Goal: Information Seeking & Learning: Learn about a topic

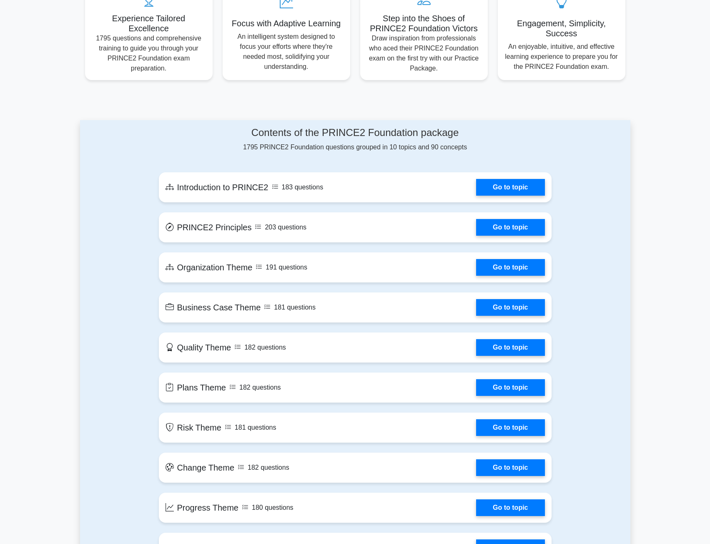
scroll to position [334, 0]
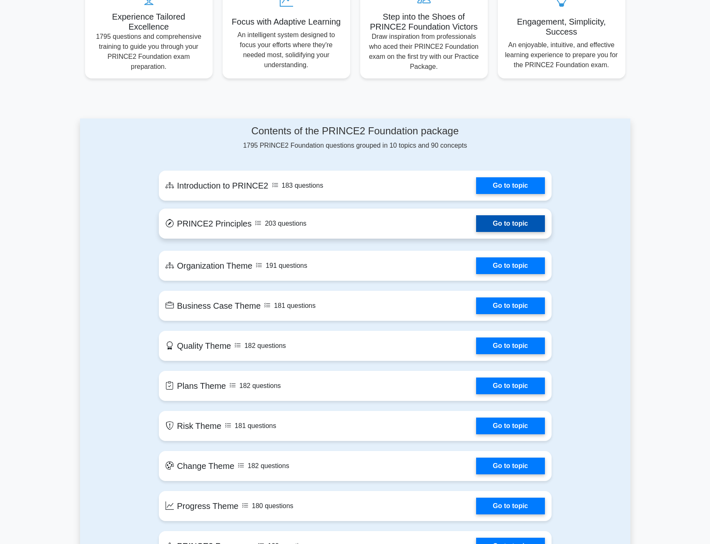
click at [497, 224] on link "Go to topic" at bounding box center [510, 223] width 68 height 17
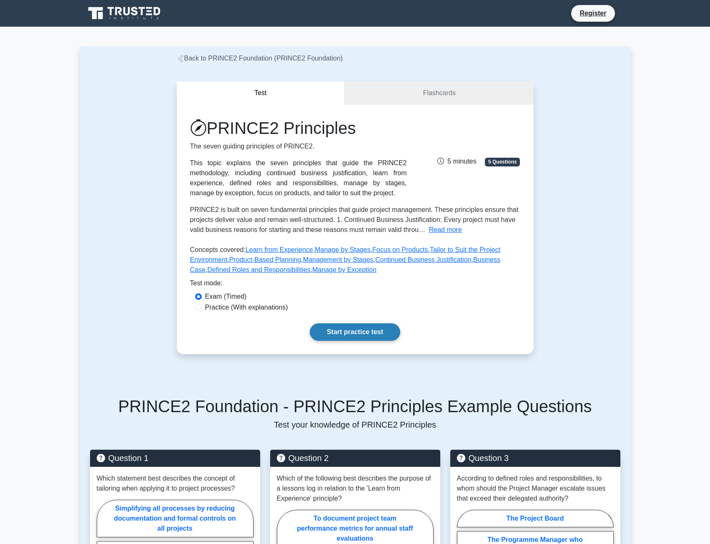
click at [366, 330] on link "Start practice test" at bounding box center [355, 332] width 91 height 18
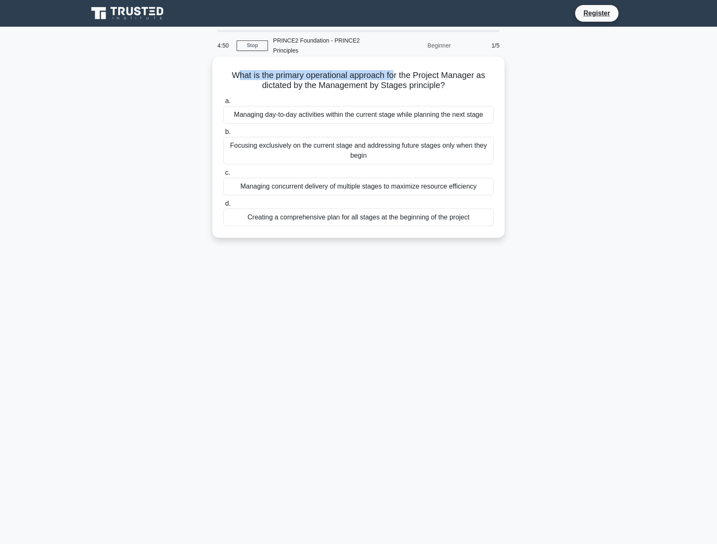
drag, startPoint x: 237, startPoint y: 73, endPoint x: 395, endPoint y: 75, distance: 158.1
click at [395, 75] on h5 "What is the primary operational approach for the Project Manager as dictated by…" at bounding box center [358, 80] width 272 height 21
click at [252, 79] on h5 "What is the primary operational approach for the Project Manager as dictated by…" at bounding box center [358, 80] width 272 height 21
click at [232, 76] on h5 "What is the primary operational approach for the Project Manager as dictated by…" at bounding box center [358, 80] width 272 height 21
drag, startPoint x: 227, startPoint y: 75, endPoint x: 308, endPoint y: 82, distance: 81.2
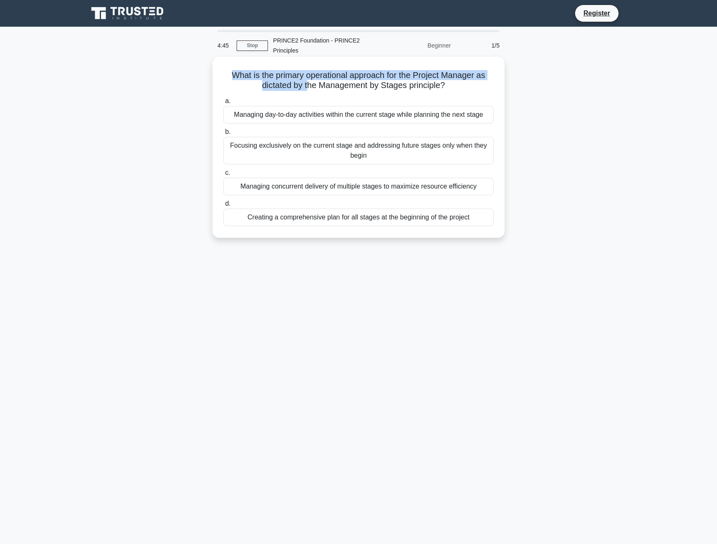
click at [308, 82] on h5 "What is the primary operational approach for the Project Manager as dictated by…" at bounding box center [358, 80] width 272 height 21
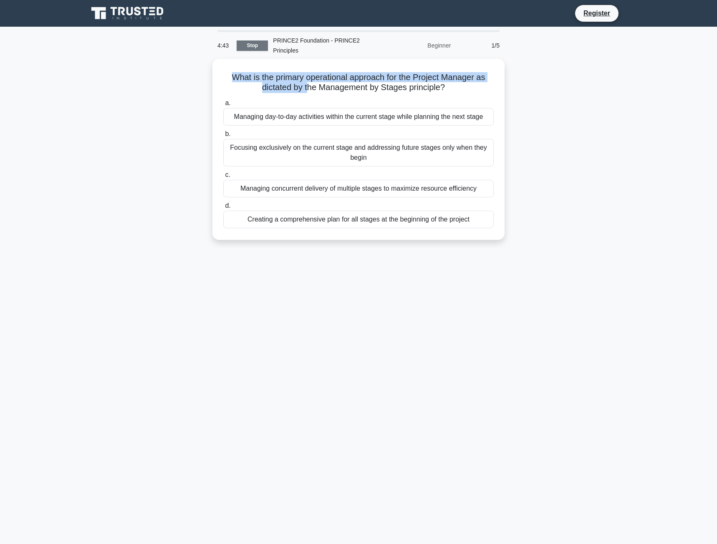
click at [258, 48] on link "Stop" at bounding box center [252, 45] width 31 height 10
